Goal: Task Accomplishment & Management: Complete application form

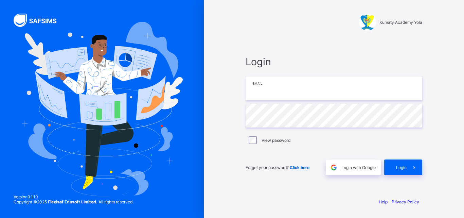
click at [323, 86] on input "email" at bounding box center [334, 88] width 177 height 24
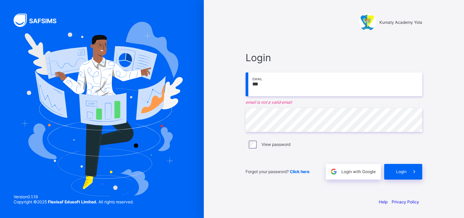
type input "**********"
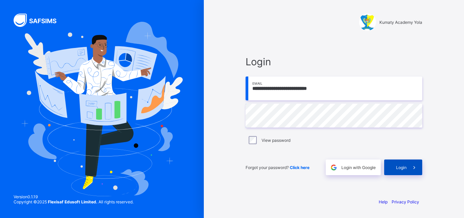
click at [410, 165] on span at bounding box center [414, 167] width 16 height 16
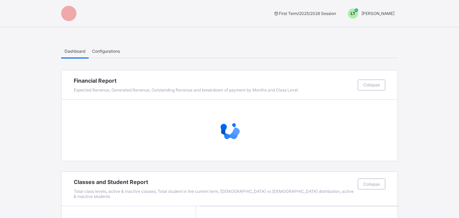
click at [355, 12] on span "LT" at bounding box center [352, 13] width 5 height 5
click at [378, 32] on span "Switch to Admin View" at bounding box center [369, 29] width 52 height 8
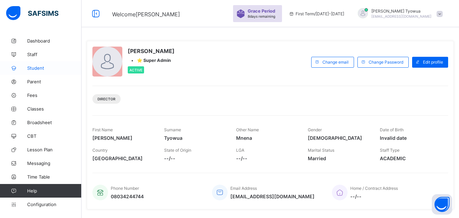
click at [42, 69] on span "Student" at bounding box center [54, 67] width 54 height 5
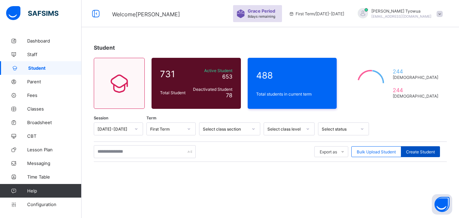
click at [420, 150] on span "Create Student" at bounding box center [420, 151] width 29 height 5
select select "**"
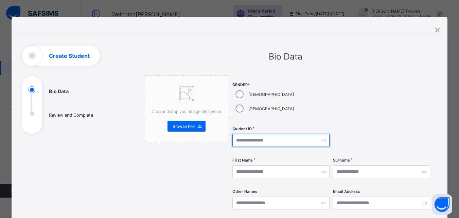
click at [257, 134] on input "text" at bounding box center [280, 140] width 97 height 13
type input "*********"
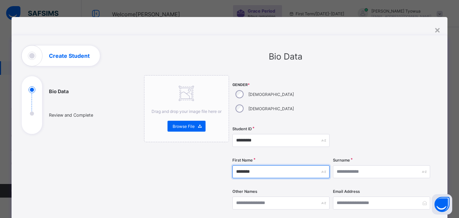
type input "********"
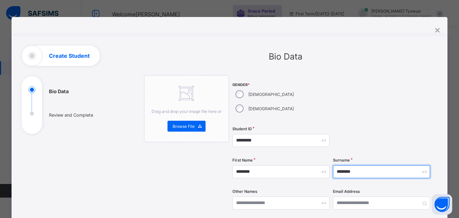
type input "********"
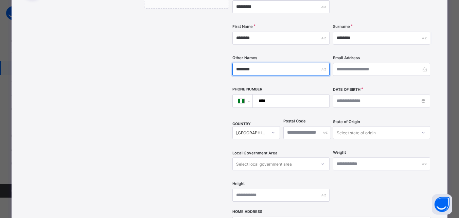
scroll to position [134, 0]
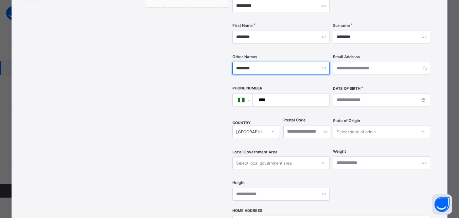
type input "********"
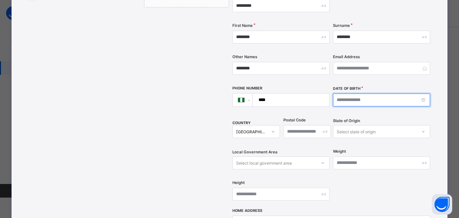
click at [355, 93] on input at bounding box center [381, 99] width 97 height 13
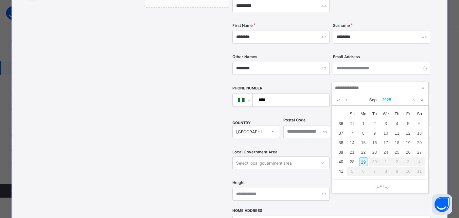
click at [387, 99] on link "2025" at bounding box center [386, 100] width 15 height 12
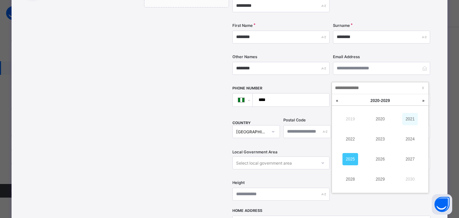
click at [411, 119] on link "2021" at bounding box center [410, 119] width 16 height 12
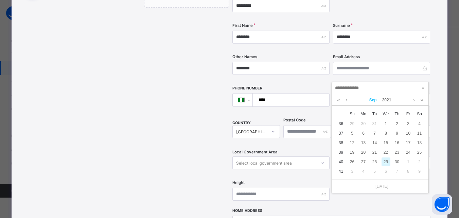
click at [373, 99] on link "Sep" at bounding box center [372, 100] width 13 height 12
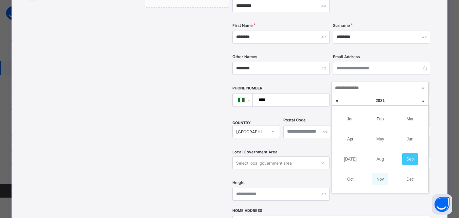
click at [379, 179] on link "Nov" at bounding box center [380, 179] width 16 height 12
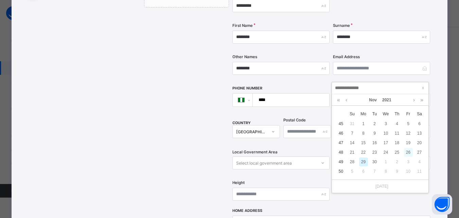
click at [408, 152] on div "26" at bounding box center [408, 152] width 9 height 9
type input "**********"
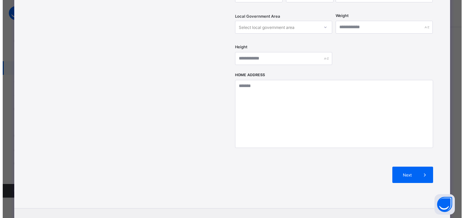
scroll to position [295, 0]
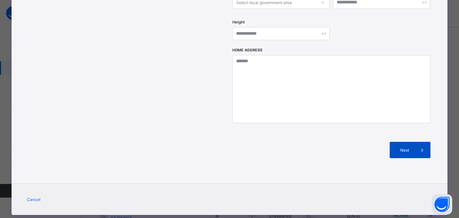
click at [409, 142] on div "Next" at bounding box center [409, 150] width 41 height 16
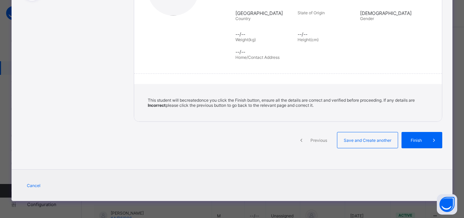
scroll to position [133, 0]
click at [426, 143] on span at bounding box center [434, 140] width 16 height 16
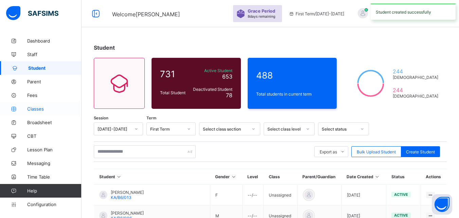
click at [36, 108] on span "Classes" at bounding box center [54, 108] width 54 height 5
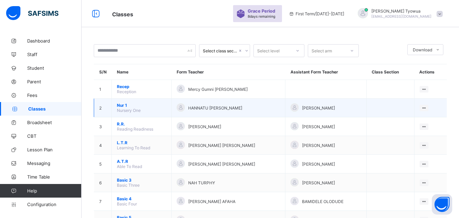
click at [125, 106] on span "Nur 1" at bounding box center [141, 105] width 49 height 5
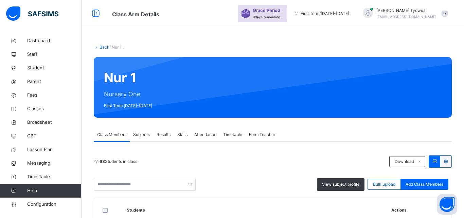
scroll to position [49, 0]
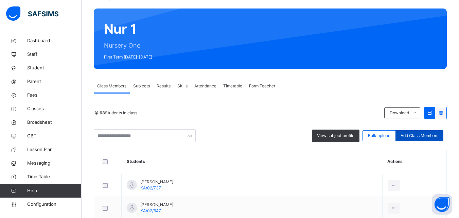
click at [428, 133] on span "Add Class Members" at bounding box center [419, 135] width 38 height 6
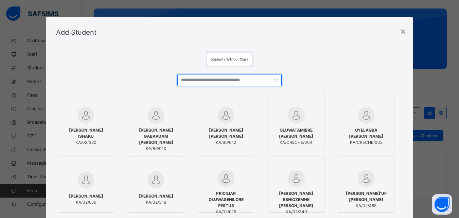
click at [214, 80] on input "text" at bounding box center [229, 80] width 104 height 12
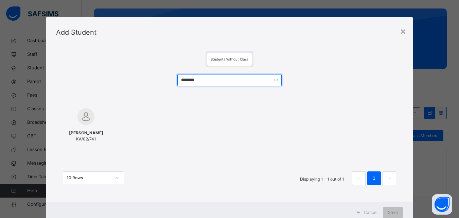
type input "********"
click at [84, 130] on span "[PERSON_NAME]" at bounding box center [86, 133] width 34 height 6
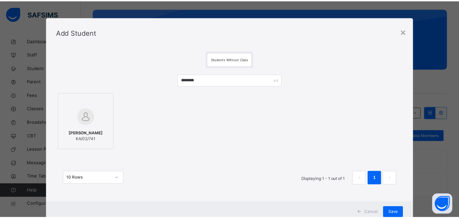
scroll to position [22, 0]
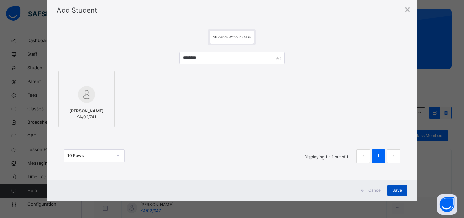
click at [397, 191] on span "Save" at bounding box center [397, 190] width 10 height 6
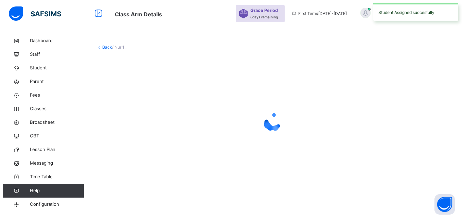
scroll to position [0, 0]
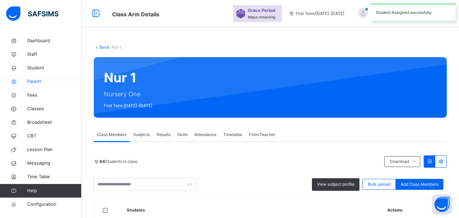
click at [32, 76] on link "Parent" at bounding box center [40, 82] width 81 height 14
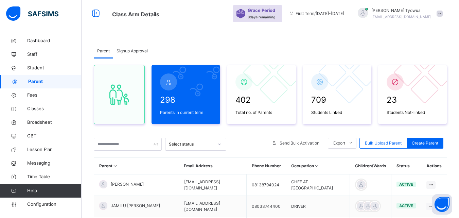
click at [428, 140] on span "Create Parent" at bounding box center [425, 143] width 26 height 6
select select "**"
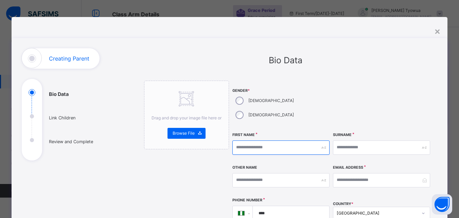
click at [271, 140] on input "text" at bounding box center [280, 147] width 97 height 14
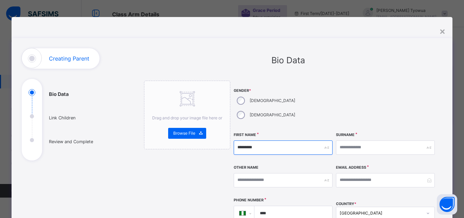
type input "********"
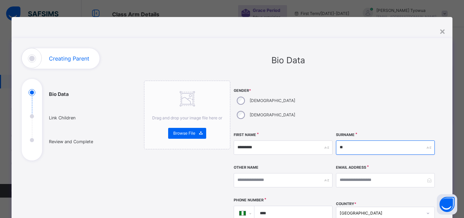
type input "*"
type input "*****"
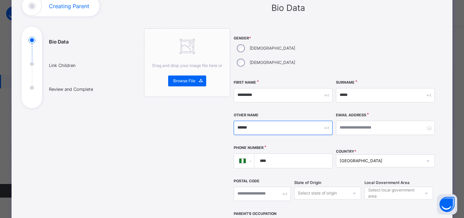
scroll to position [67, 0]
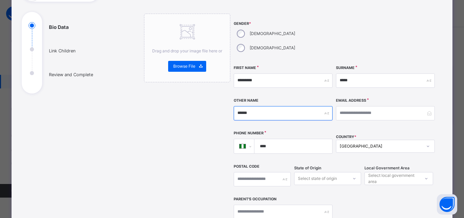
type input "******"
click at [366, 98] on label "Email Address" at bounding box center [351, 100] width 30 height 5
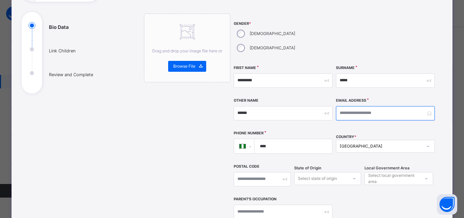
click at [366, 106] on input "email" at bounding box center [385, 113] width 99 height 14
type input "**********"
click at [283, 139] on input "****" at bounding box center [292, 146] width 72 height 14
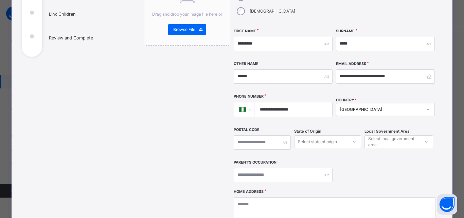
scroll to position [105, 0]
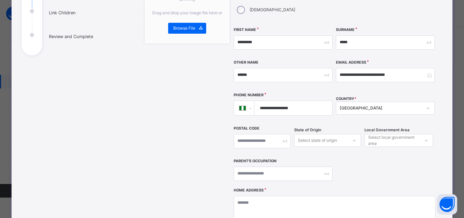
type input "**********"
click at [289, 166] on input "text" at bounding box center [283, 173] width 99 height 14
type input "**********"
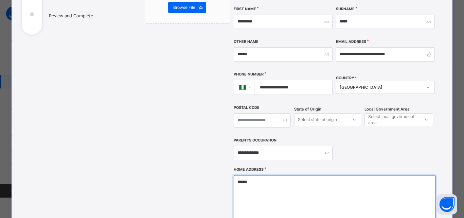
scroll to position [132, 0]
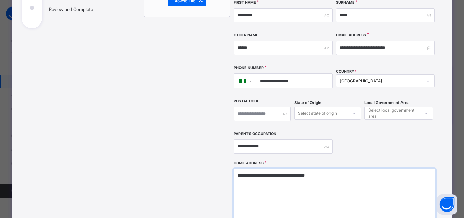
type textarea "**********"
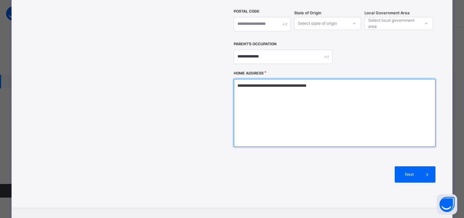
scroll to position [230, 0]
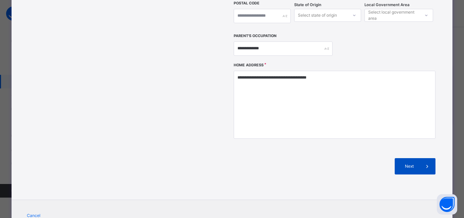
click at [416, 163] on span "Next" at bounding box center [409, 166] width 19 height 6
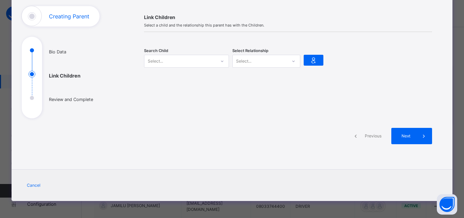
scroll to position [42, 0]
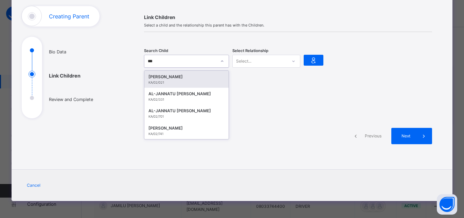
type input "****"
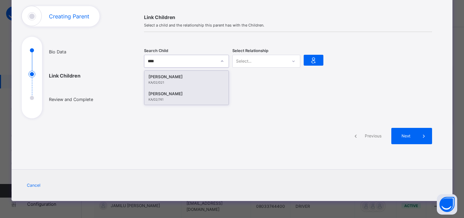
click at [185, 97] on div "KA/02/741" at bounding box center [186, 99] width 76 height 5
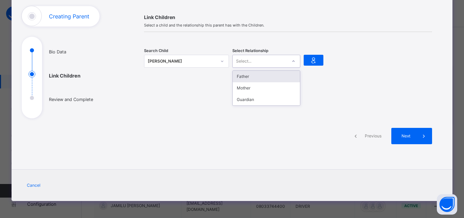
click at [257, 77] on div "Father" at bounding box center [266, 77] width 67 height 12
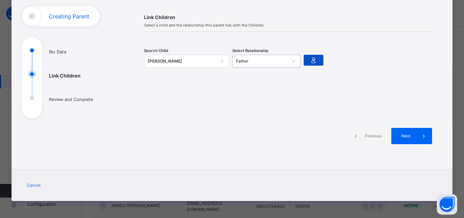
click at [309, 55] on icon at bounding box center [314, 60] width 10 height 10
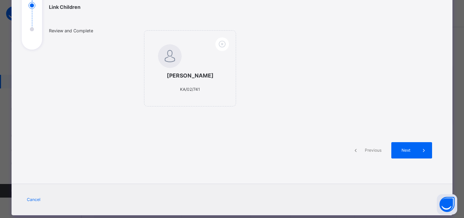
scroll to position [133, 0]
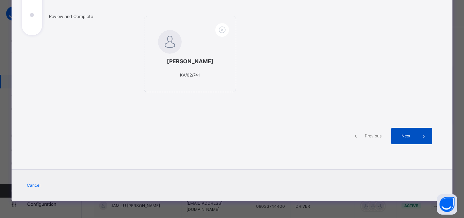
click at [416, 143] on span at bounding box center [424, 136] width 16 height 16
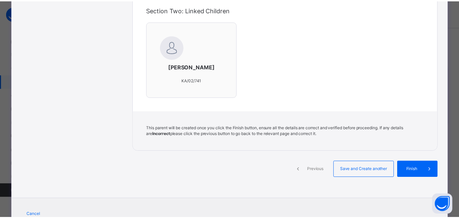
scroll to position [260, 0]
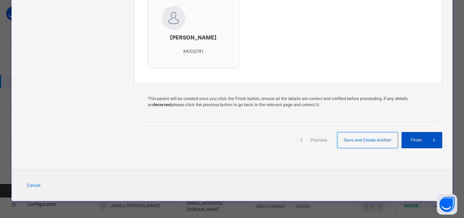
click at [421, 145] on div "Finish" at bounding box center [421, 140] width 41 height 16
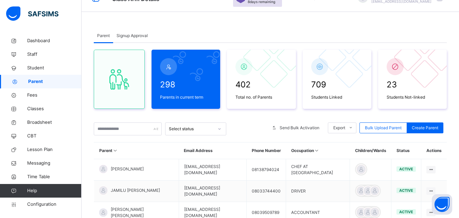
scroll to position [0, 0]
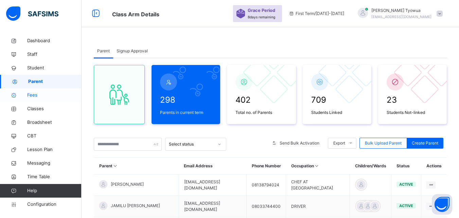
click at [29, 97] on span "Fees" at bounding box center [54, 95] width 54 height 7
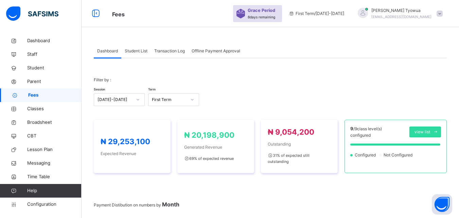
click at [135, 50] on span "Student List" at bounding box center [136, 51] width 23 height 6
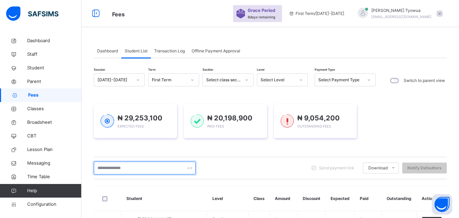
click at [134, 166] on input "text" at bounding box center [145, 167] width 102 height 13
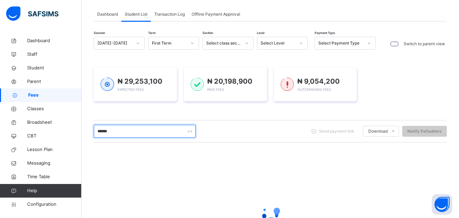
scroll to position [45, 0]
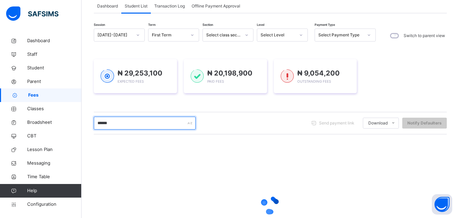
type input "*******"
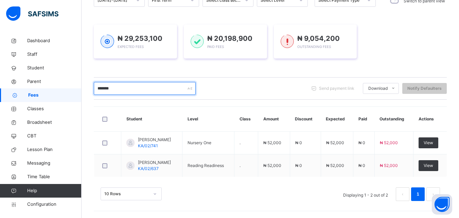
scroll to position [79, 0]
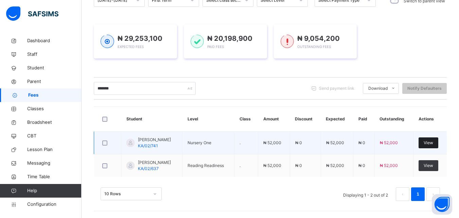
click at [433, 142] on span "View" at bounding box center [428, 143] width 10 height 6
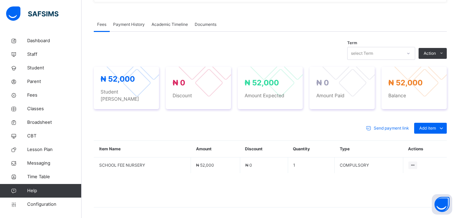
scroll to position [225, 0]
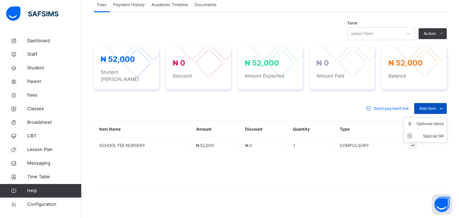
click at [442, 103] on span at bounding box center [441, 108] width 11 height 11
click at [424, 120] on div "Optional items" at bounding box center [429, 123] width 27 height 7
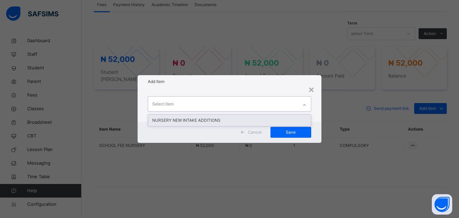
click at [213, 117] on div "NURSERY NEW INTAKE ADDITIONS" at bounding box center [229, 120] width 162 height 12
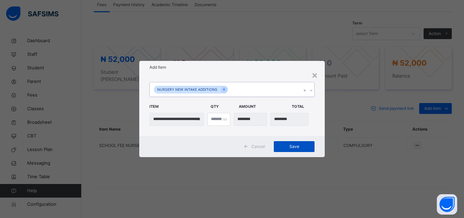
click at [294, 146] on span "Save" at bounding box center [294, 146] width 31 height 6
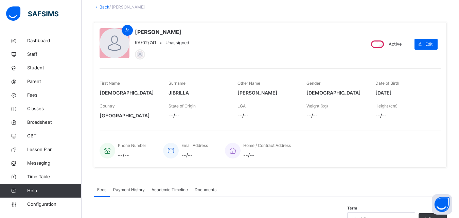
scroll to position [0, 0]
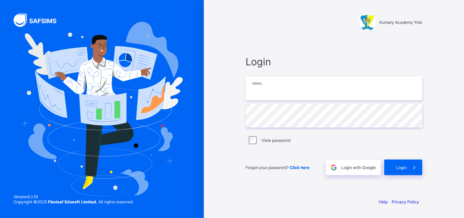
type input "**********"
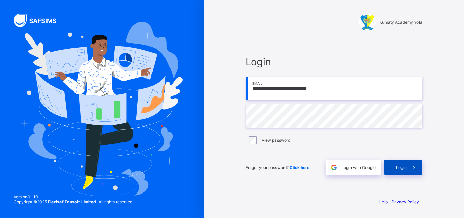
click at [406, 168] on span "Login" at bounding box center [401, 167] width 11 height 5
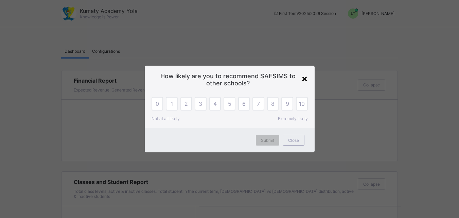
click at [303, 79] on div "×" at bounding box center [304, 78] width 6 height 12
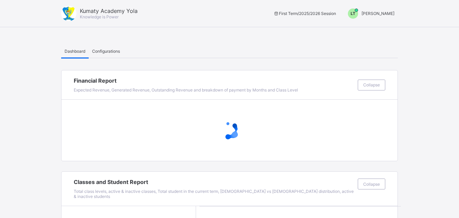
click at [355, 12] on span "LT" at bounding box center [352, 13] width 5 height 5
click at [381, 30] on span "Switch to Admin View" at bounding box center [369, 29] width 52 height 8
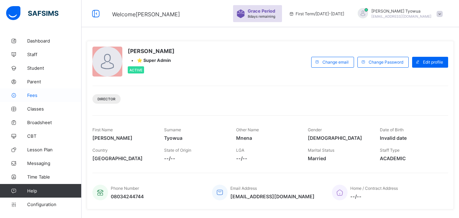
click at [36, 94] on span "Fees" at bounding box center [54, 94] width 54 height 5
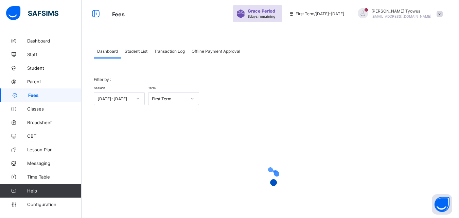
click at [138, 52] on span "Student List" at bounding box center [136, 51] width 23 height 5
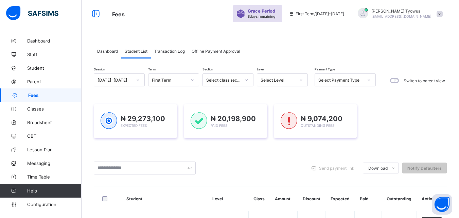
click at [280, 80] on div "Select Level" at bounding box center [277, 79] width 35 height 5
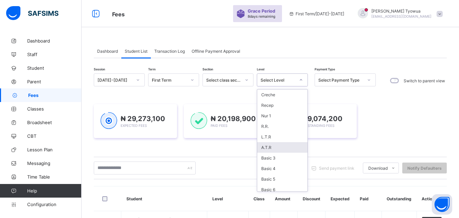
click at [270, 146] on div "A.T.R" at bounding box center [282, 147] width 50 height 11
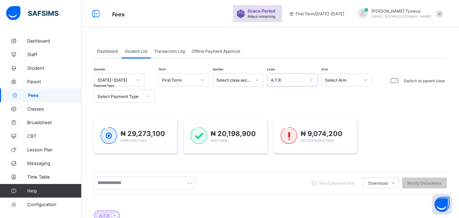
click at [142, 97] on div at bounding box center [148, 96] width 13 height 12
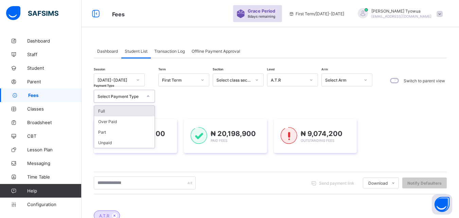
click at [114, 114] on div "Full" at bounding box center [124, 111] width 60 height 11
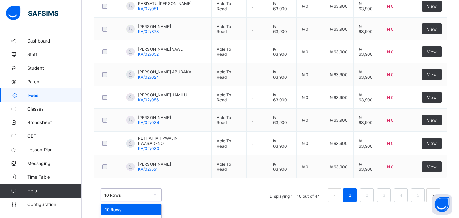
scroll to position [324, 0]
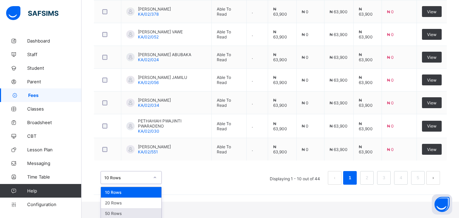
click at [128, 213] on div "50 Rows" at bounding box center [131, 213] width 60 height 11
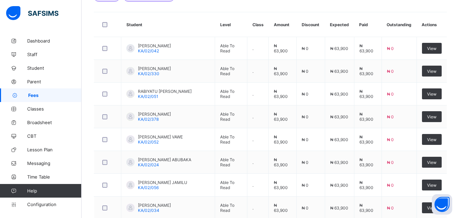
scroll to position [0, 0]
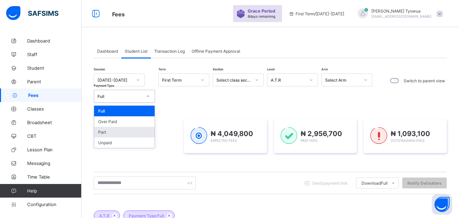
click at [99, 131] on div "Part" at bounding box center [124, 132] width 60 height 11
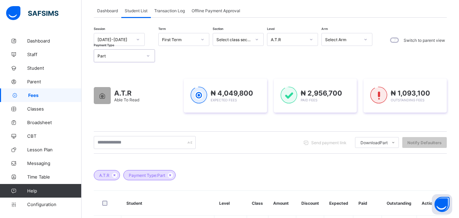
scroll to position [33, 0]
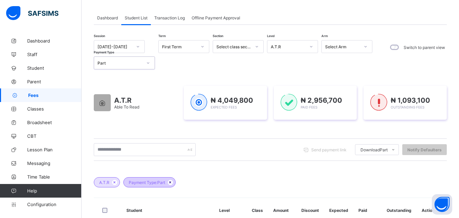
click at [173, 182] on icon at bounding box center [170, 182] width 6 height 4
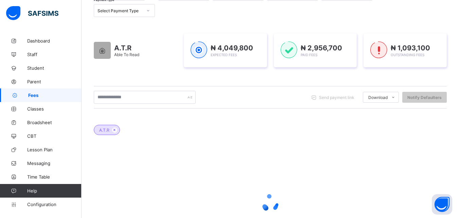
scroll to position [34, 0]
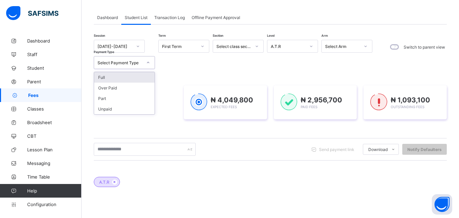
click at [130, 78] on div "Full" at bounding box center [124, 77] width 60 height 11
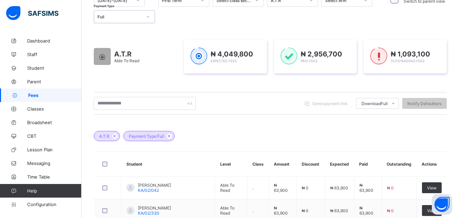
scroll to position [0, 0]
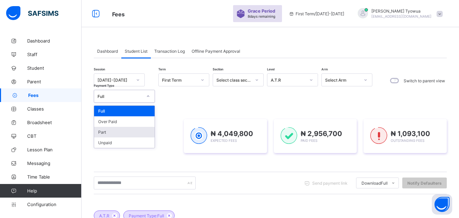
click at [96, 130] on div "Part" at bounding box center [124, 132] width 60 height 11
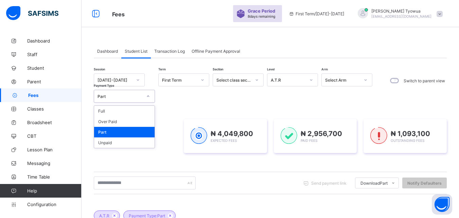
click at [97, 108] on div "Full" at bounding box center [124, 111] width 60 height 11
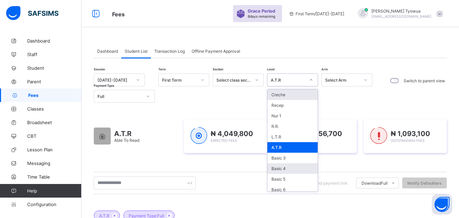
click at [286, 168] on div "Basic 4" at bounding box center [292, 168] width 50 height 11
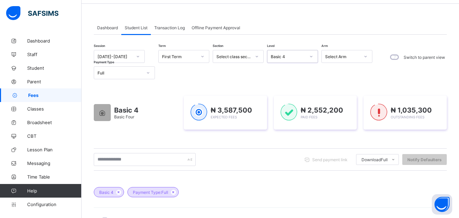
scroll to position [24, 0]
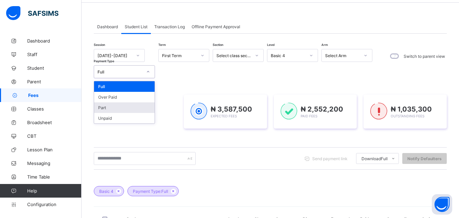
click at [102, 107] on div "Part" at bounding box center [124, 107] width 60 height 11
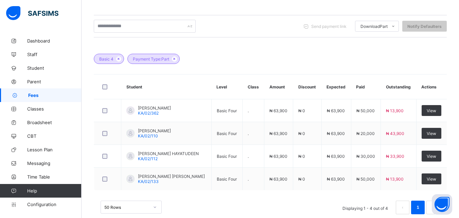
scroll to position [170, 0]
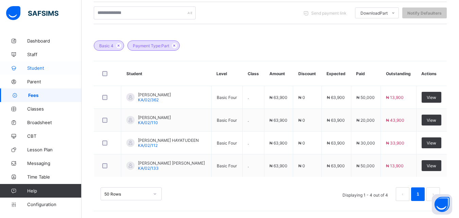
click at [41, 69] on span "Student" at bounding box center [54, 67] width 54 height 5
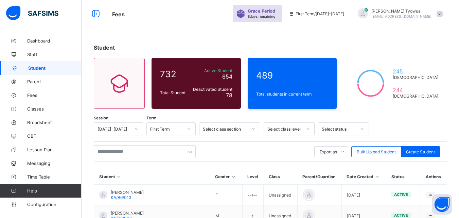
click at [374, 177] on icon at bounding box center [377, 176] width 6 height 5
click at [374, 176] on icon at bounding box center [377, 176] width 6 height 5
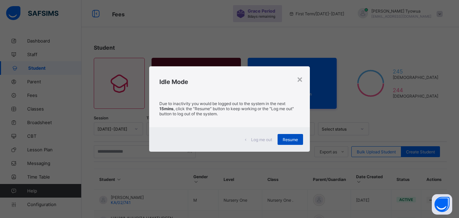
click at [295, 139] on span "Resume" at bounding box center [290, 139] width 15 height 5
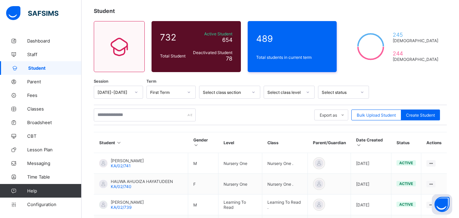
scroll to position [80, 0]
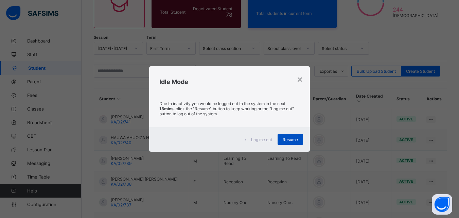
click at [290, 136] on div "Resume" at bounding box center [289, 139] width 25 height 11
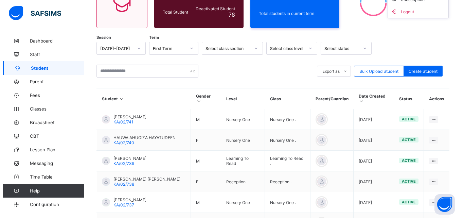
scroll to position [0, 0]
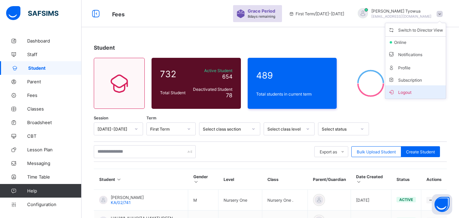
click at [413, 92] on span "Logout" at bounding box center [415, 92] width 55 height 8
